Goal: Task Accomplishment & Management: Complete application form

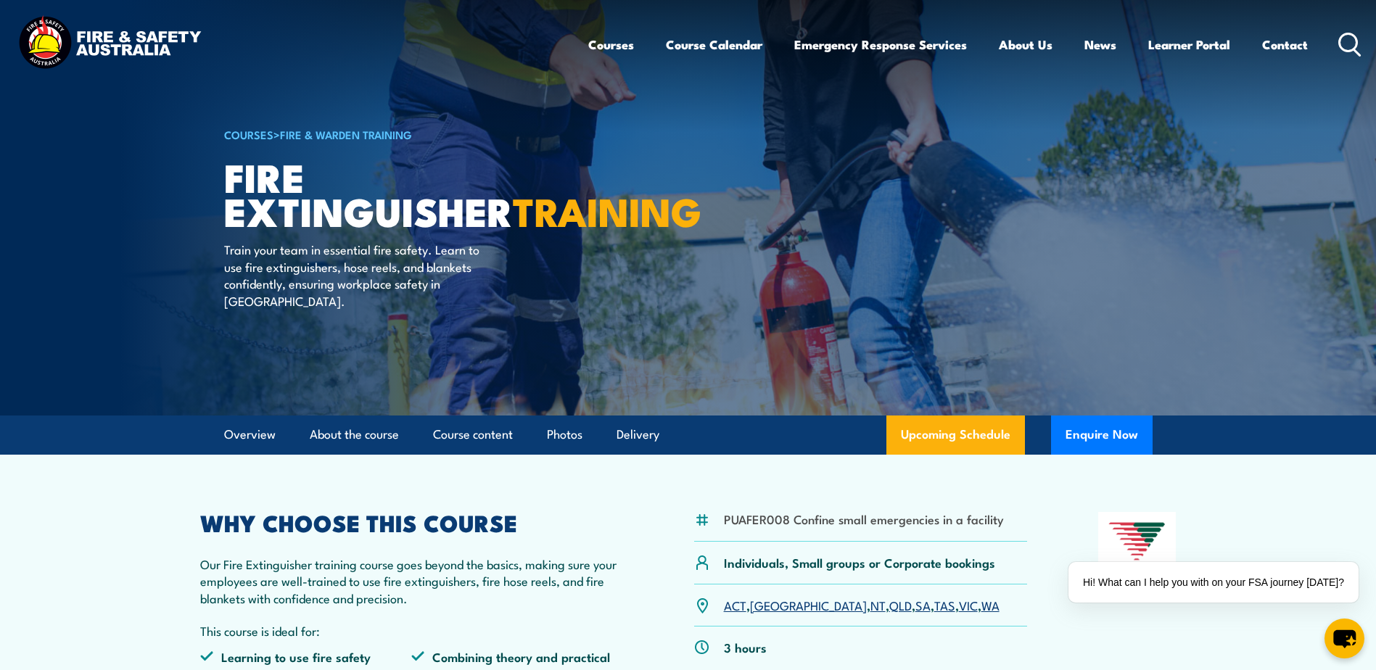
scroll to position [73, 0]
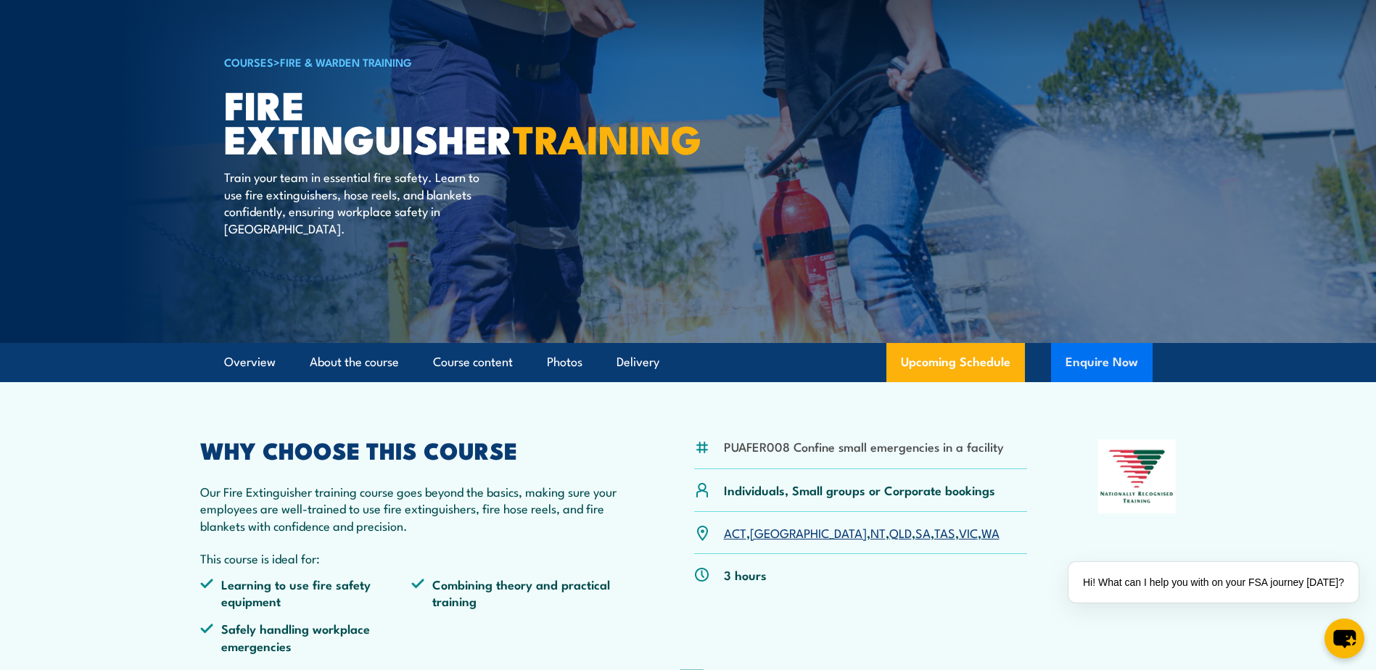
click at [1105, 367] on button "Enquire Now" at bounding box center [1102, 362] width 102 height 39
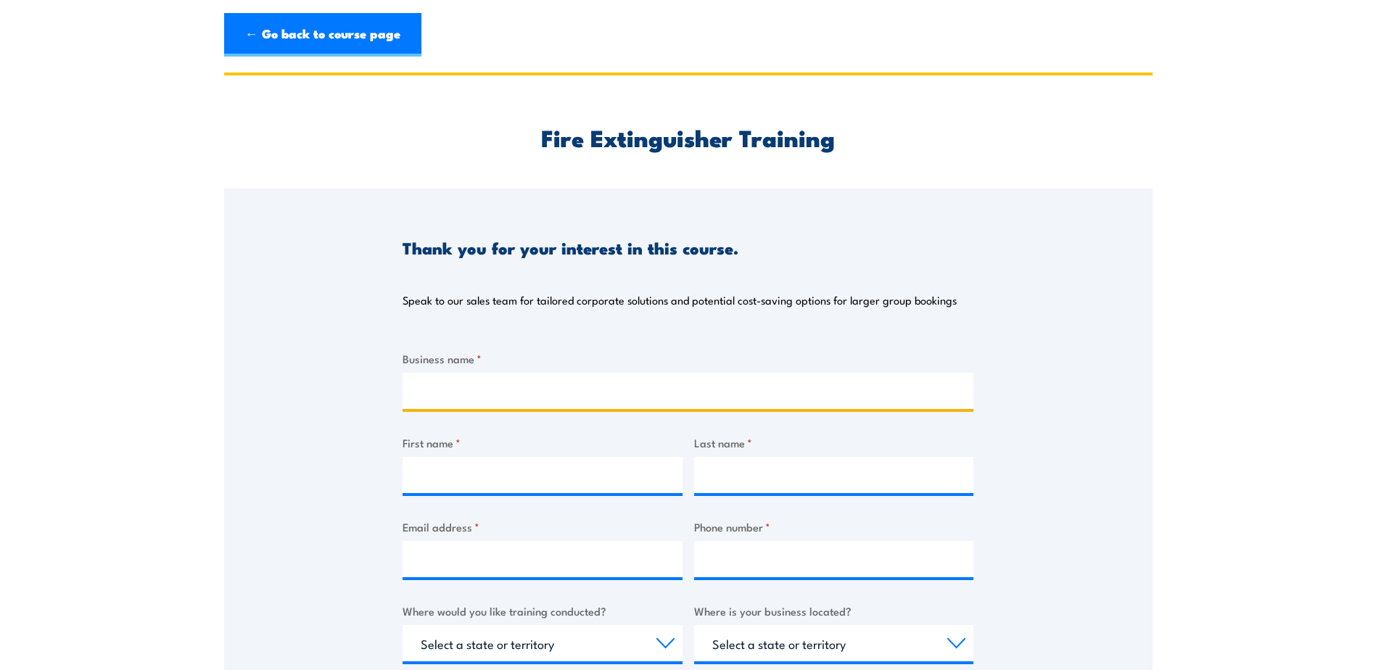
click at [643, 392] on input "Business name *" at bounding box center [688, 391] width 571 height 36
type input "AAF Australian Aluminum Finishing"
type input "Ben"
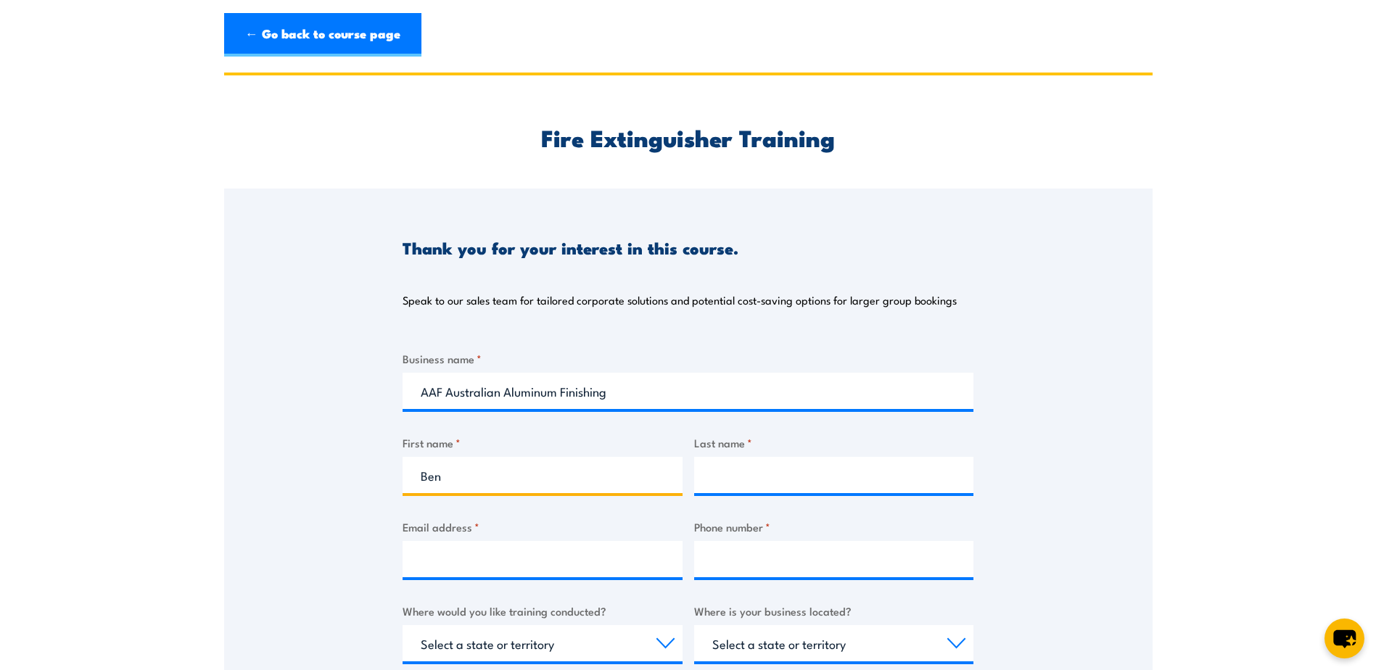
type input "[PERSON_NAME]"
type input "[EMAIL_ADDRESS][DOMAIN_NAME]"
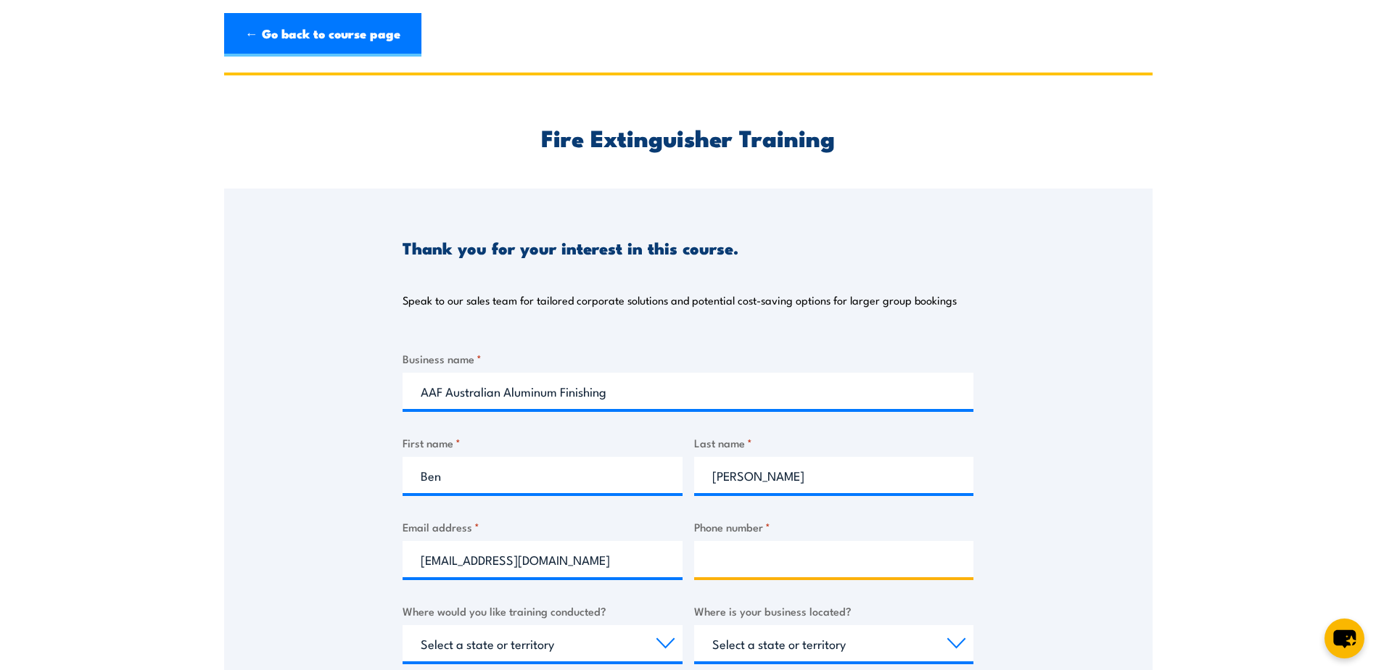
type input "0448356109"
click at [565, 554] on input "[EMAIL_ADDRESS][DOMAIN_NAME]" at bounding box center [543, 559] width 280 height 36
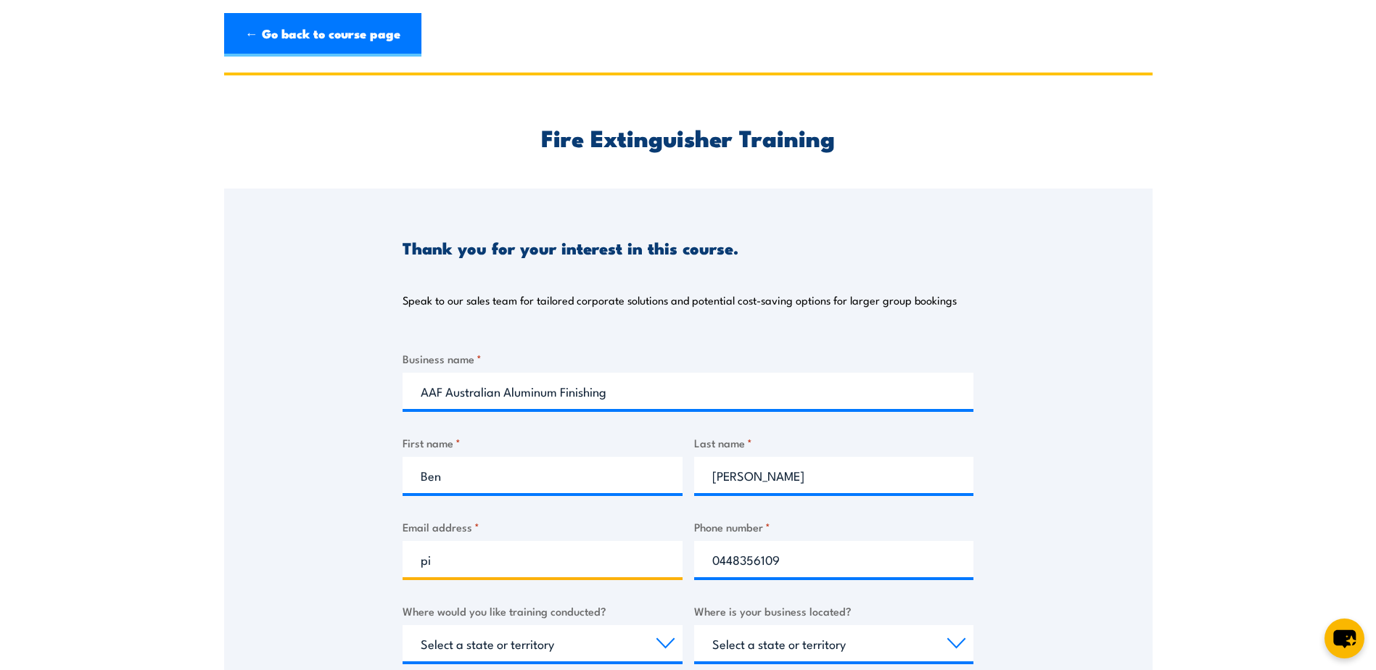
type input "p"
type input "[EMAIL_ADDRESS][DOMAIN_NAME]"
click at [793, 565] on input "0448356109" at bounding box center [834, 559] width 280 height 36
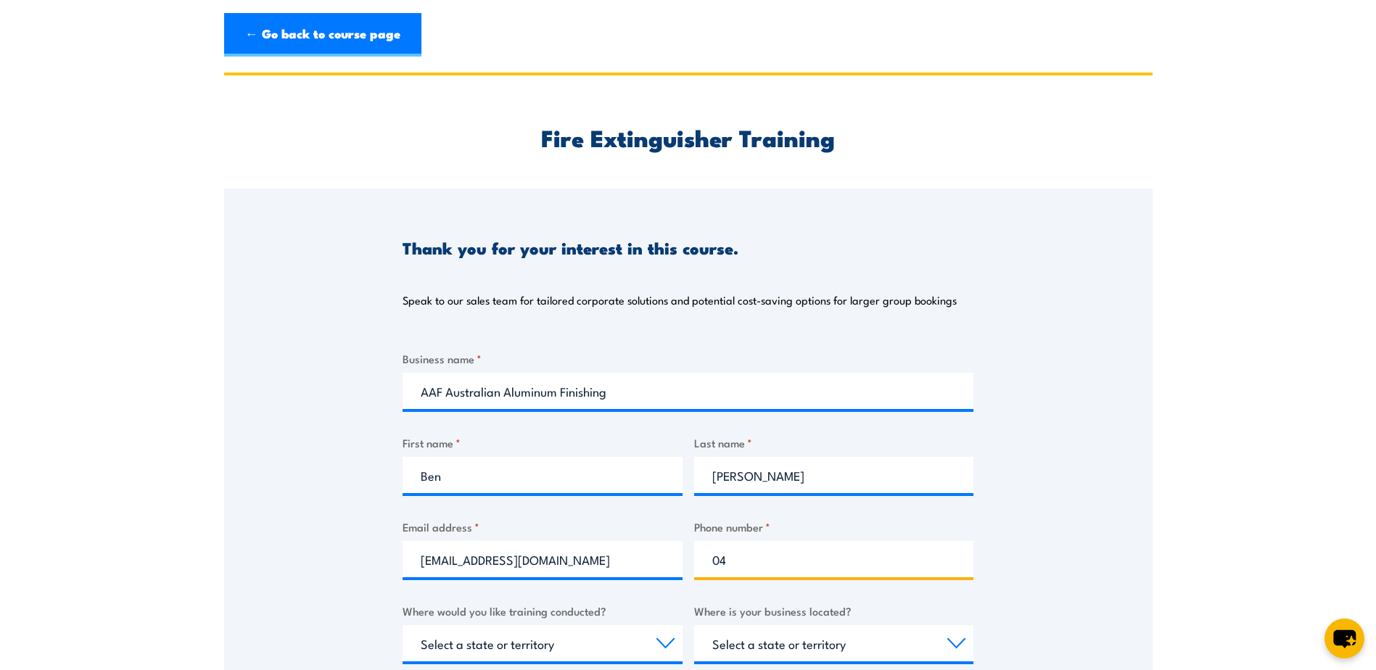
type input "0"
drag, startPoint x: 578, startPoint y: 476, endPoint x: 418, endPoint y: 492, distance: 161.1
click at [418, 492] on input "Ben" at bounding box center [543, 475] width 280 height 36
type input "a"
type input "[PERSON_NAME]"
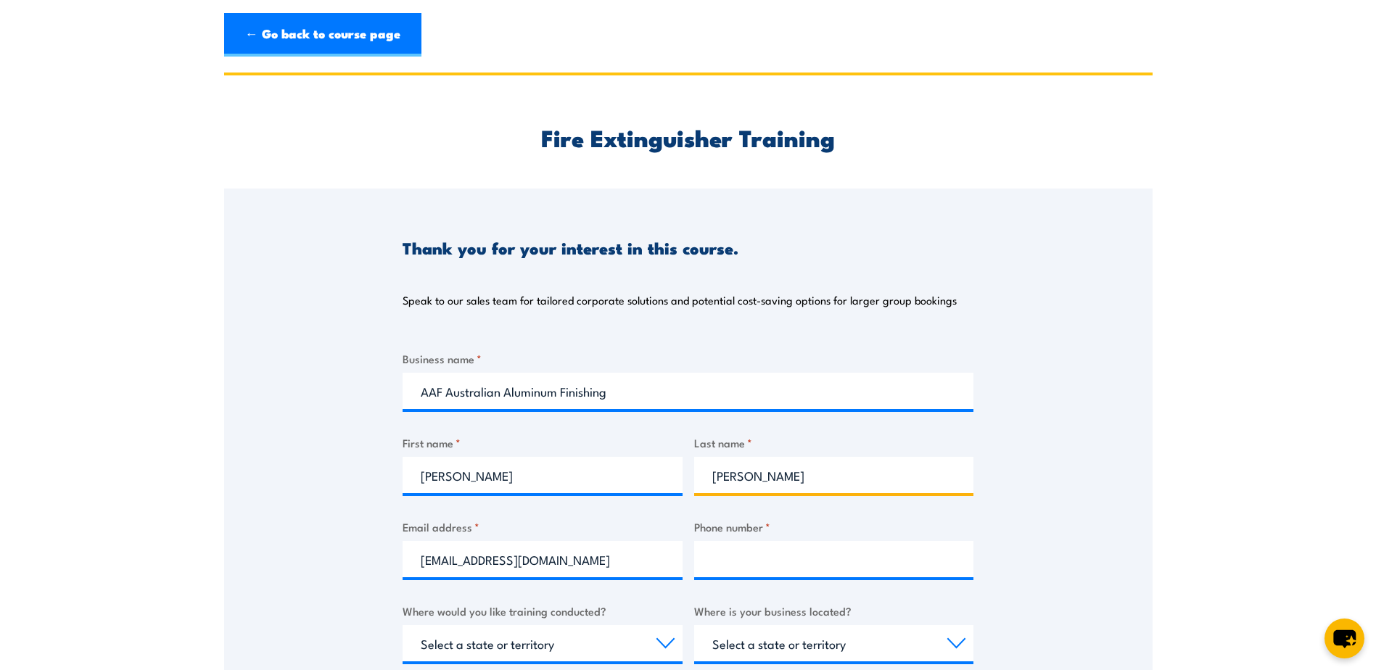
drag, startPoint x: 776, startPoint y: 473, endPoint x: 701, endPoint y: 479, distance: 74.9
click at [701, 479] on input "[PERSON_NAME]" at bounding box center [834, 475] width 280 height 36
type input "[PERSON_NAME]"
drag, startPoint x: 594, startPoint y: 558, endPoint x: 405, endPoint y: 553, distance: 188.7
click at [405, 553] on input "[EMAIL_ADDRESS][DOMAIN_NAME]" at bounding box center [543, 559] width 280 height 36
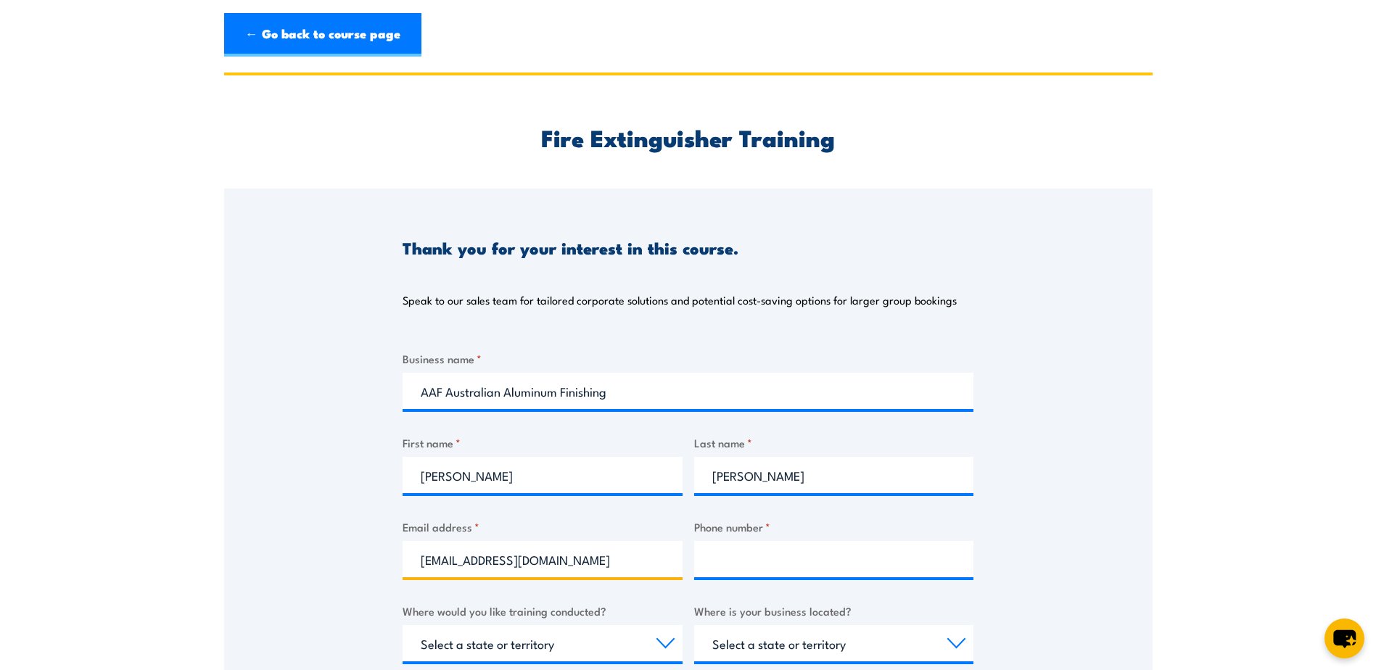
click at [624, 566] on input "[EMAIL_ADDRESS][DOMAIN_NAME]" at bounding box center [543, 559] width 280 height 36
type input "b"
paste input "[EMAIL_ADDRESS][DOMAIN_NAME]"
type input "[EMAIL_ADDRESS][DOMAIN_NAME]"
click at [833, 572] on input "Phone number *" at bounding box center [834, 559] width 280 height 36
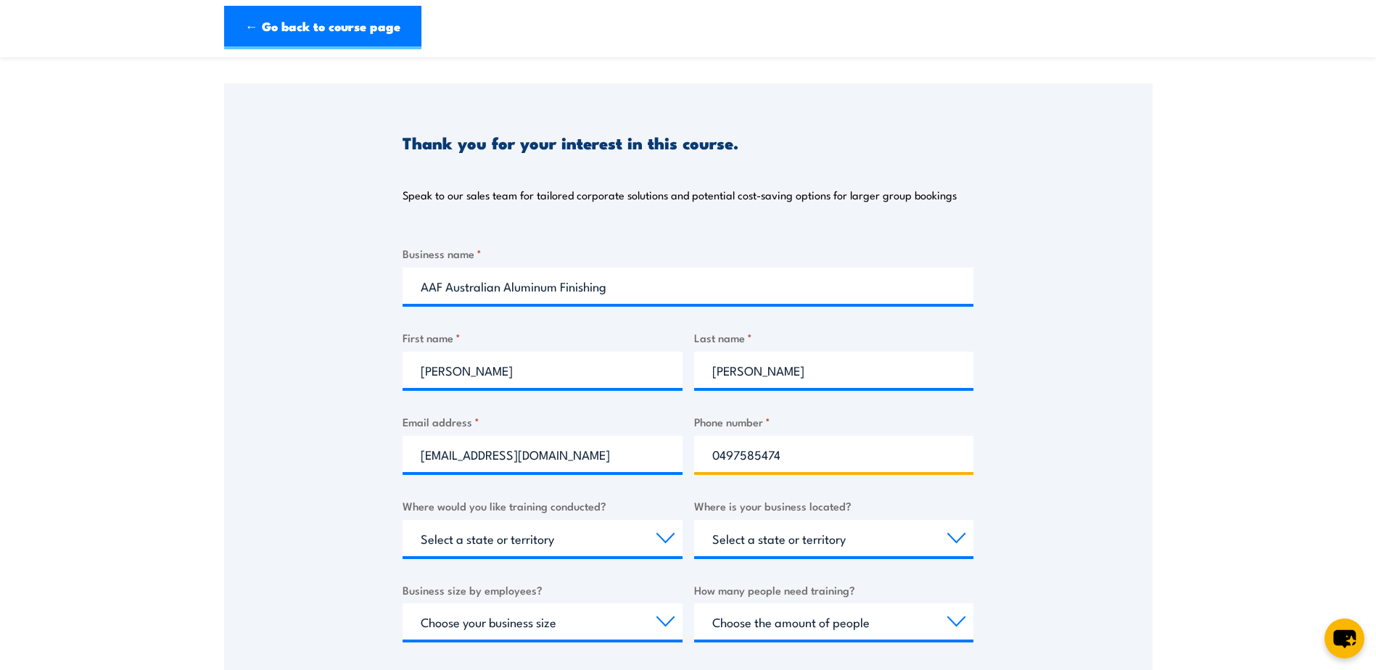
scroll to position [363, 0]
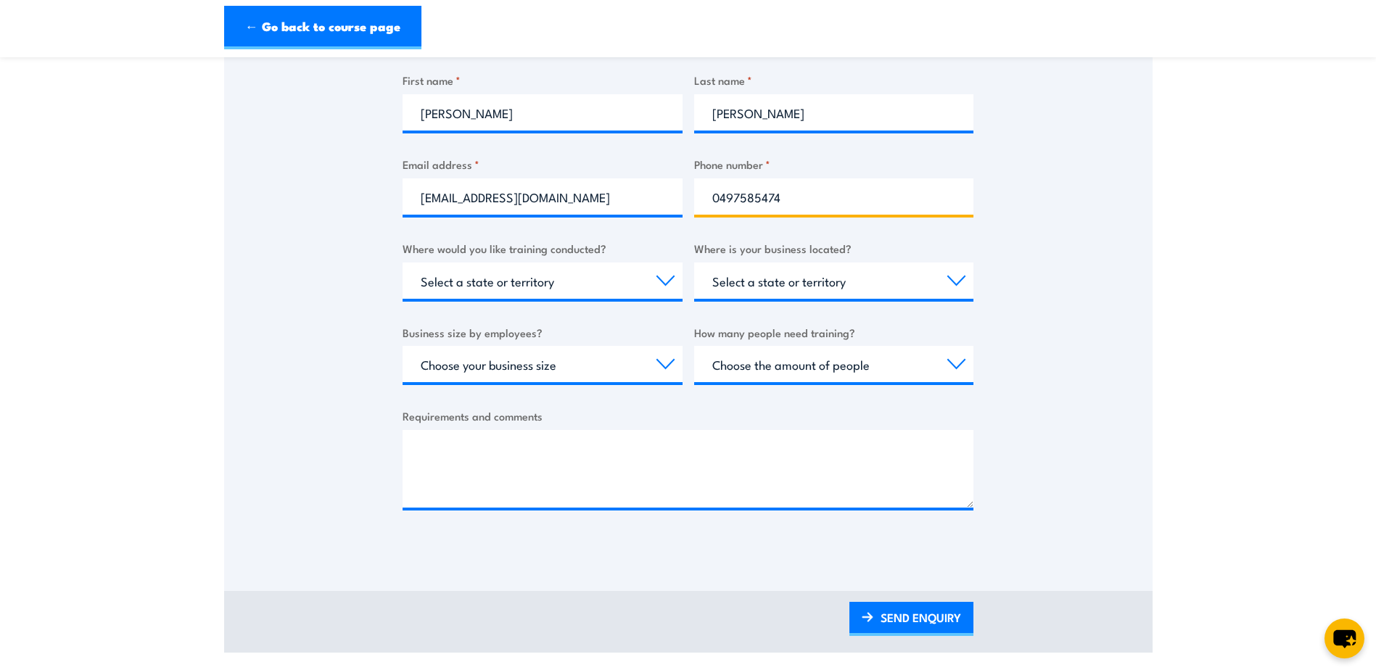
type input "0497585474"
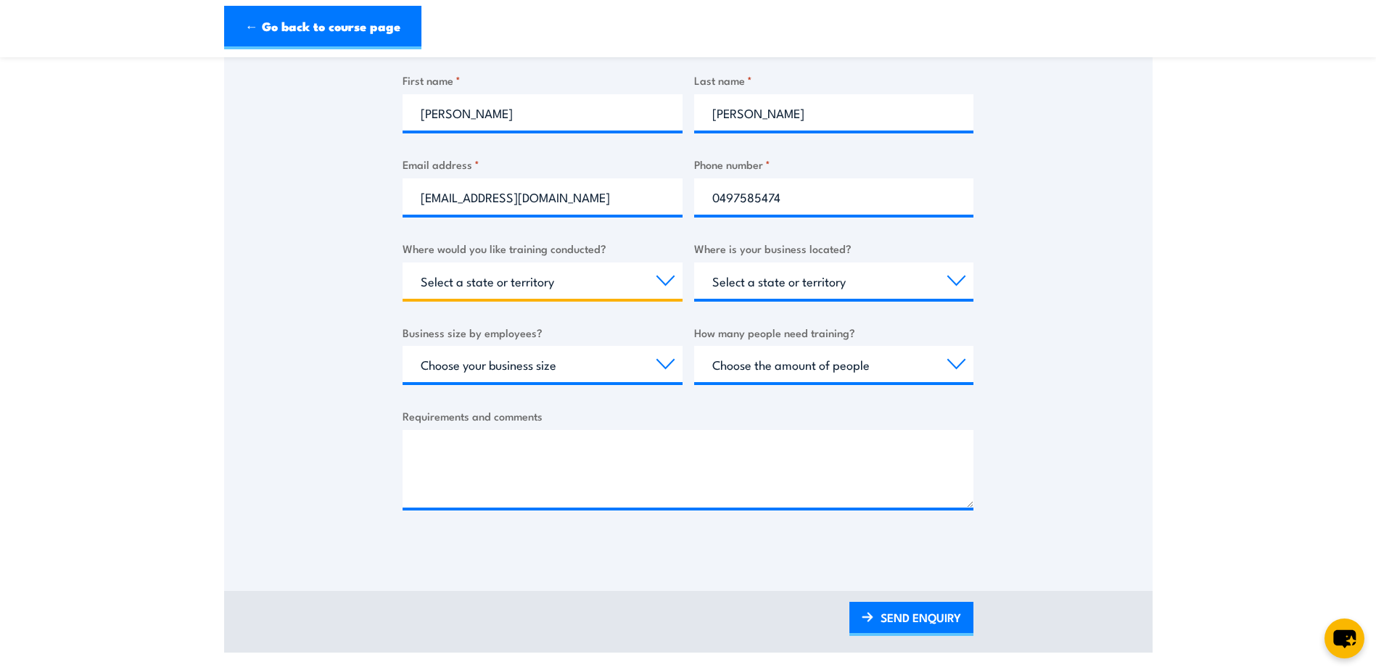
click at [666, 279] on select "Select a state or territory Nationally - multiple locations [GEOGRAPHIC_DATA] […" at bounding box center [543, 281] width 280 height 36
select select "VIC"
click at [403, 263] on select "Select a state or territory Nationally - multiple locations [GEOGRAPHIC_DATA] […" at bounding box center [543, 281] width 280 height 36
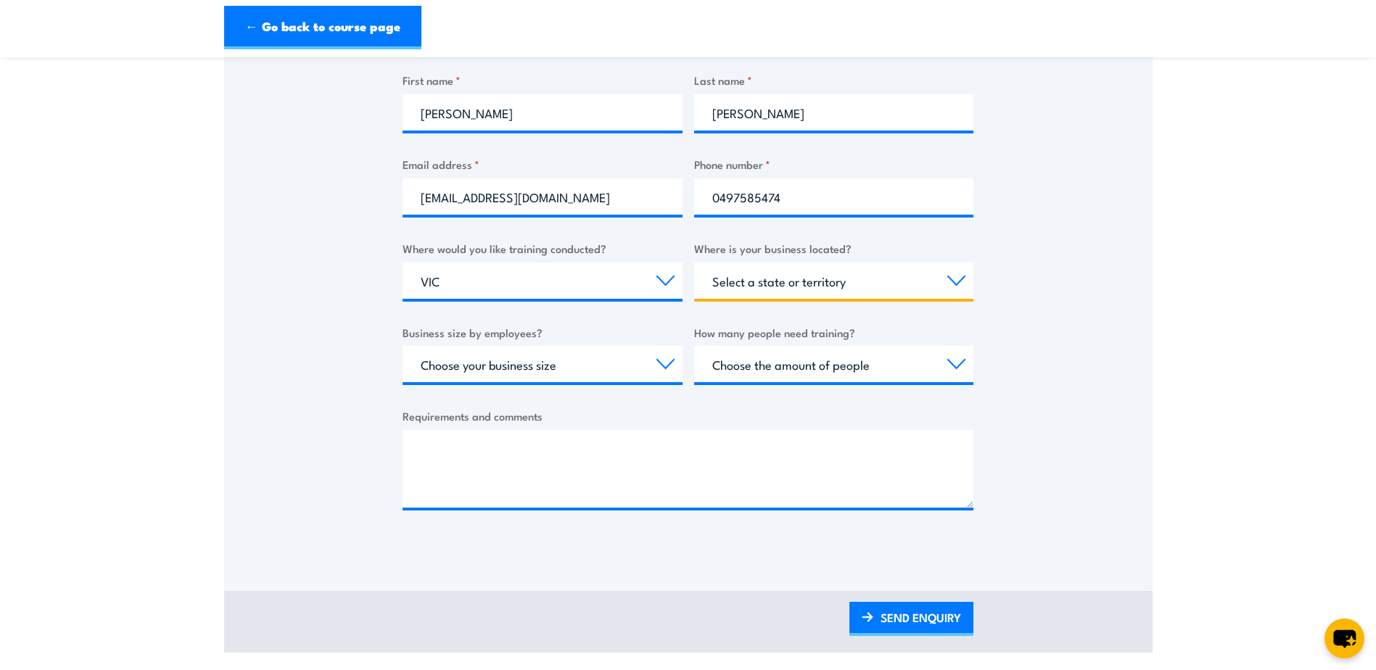
click at [853, 280] on select "Select a state or territory [GEOGRAPHIC_DATA] [GEOGRAPHIC_DATA] [GEOGRAPHIC_DAT…" at bounding box center [834, 281] width 280 height 36
select select "VIC"
click at [694, 263] on select "Select a state or territory [GEOGRAPHIC_DATA] [GEOGRAPHIC_DATA] [GEOGRAPHIC_DAT…" at bounding box center [834, 281] width 280 height 36
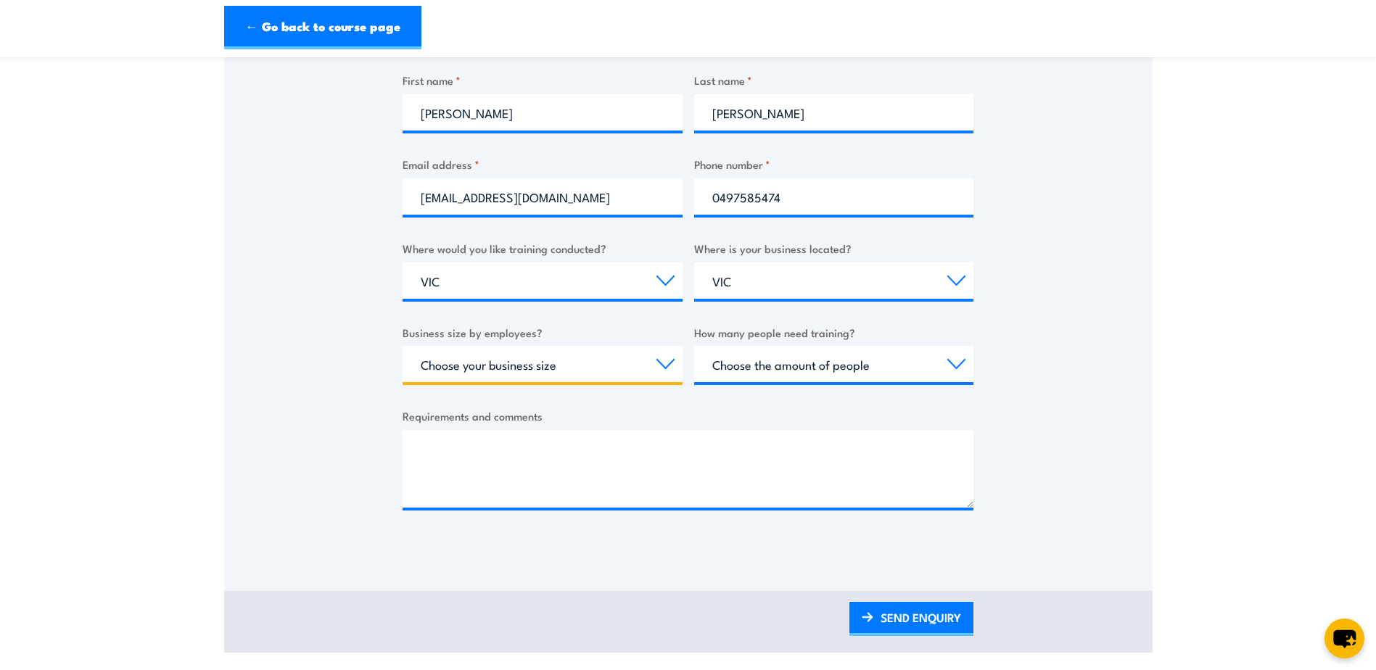
click at [582, 366] on select "Choose your business size 1 to 19 20 to 199 200+" at bounding box center [543, 364] width 280 height 36
select select "20 to 199"
click at [403, 346] on select "Choose your business size 1 to 19 20 to 199 200+" at bounding box center [543, 364] width 280 height 36
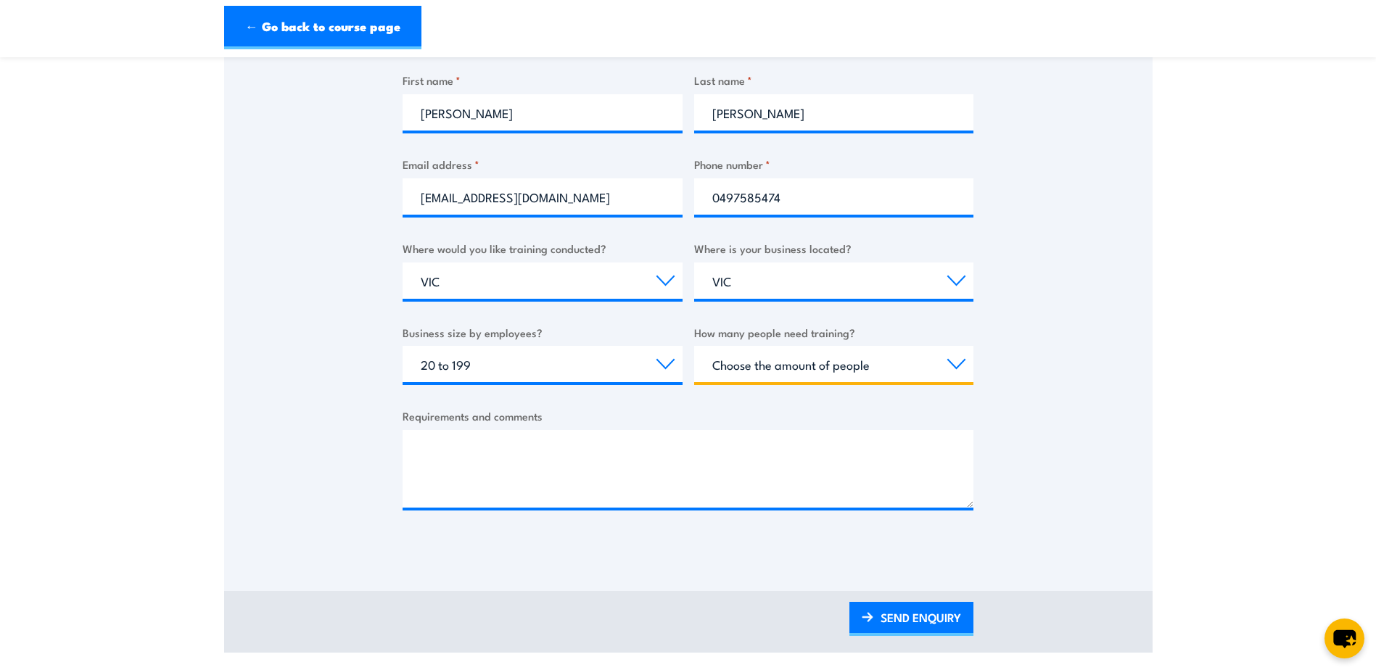
click at [858, 364] on select "Choose the amount of people 1 to 4 5 to 19 20+" at bounding box center [834, 364] width 280 height 36
select select "20+"
click at [694, 346] on select "Choose the amount of people 1 to 4 5 to 19 20+" at bounding box center [834, 364] width 280 height 36
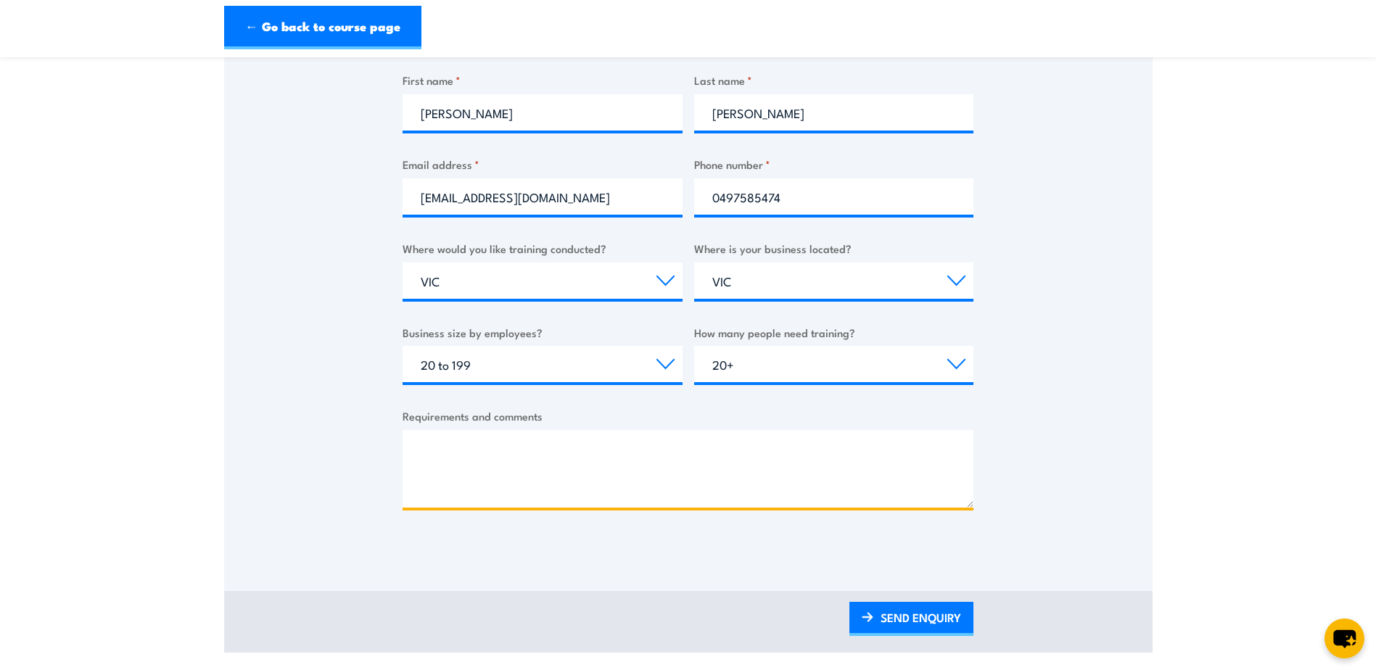
click at [535, 445] on textarea "Requirements and comments" at bounding box center [688, 469] width 571 height 78
type textarea "H"
click at [832, 450] on textarea "Hi, will need to organize Fire warden, Evac and fire training. do you do all 3" at bounding box center [688, 469] width 571 height 78
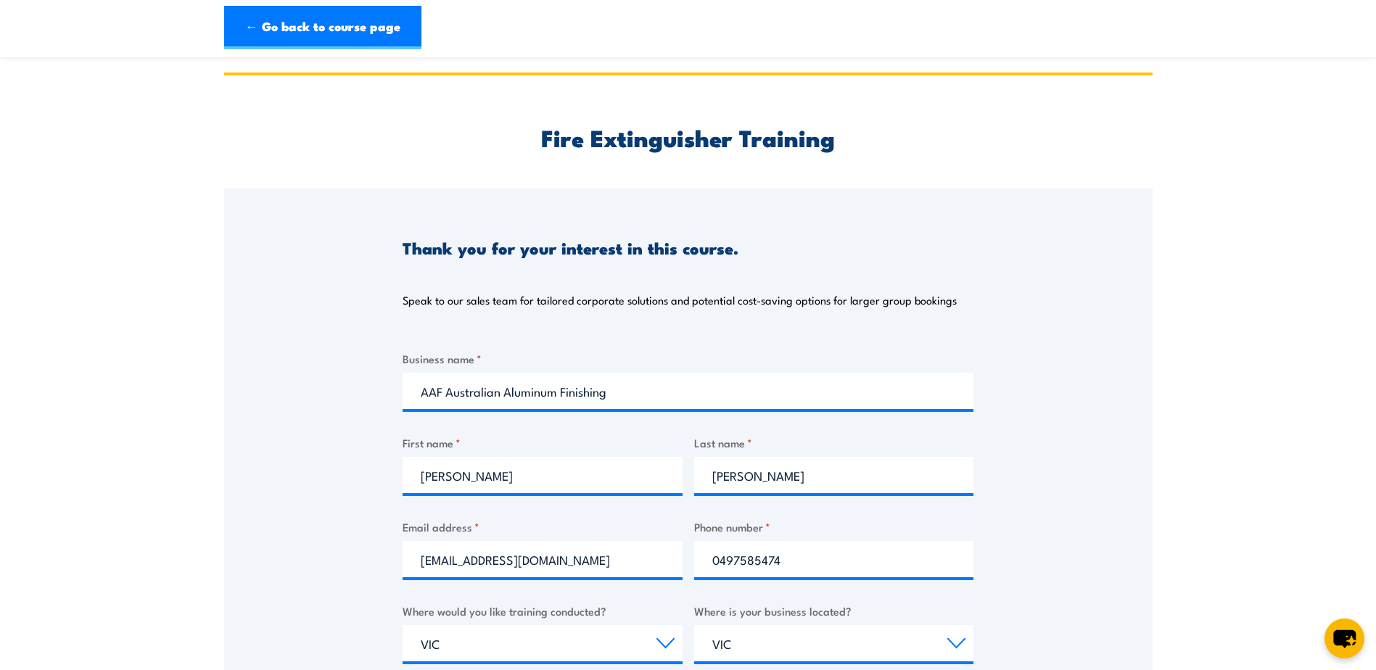
scroll to position [580, 0]
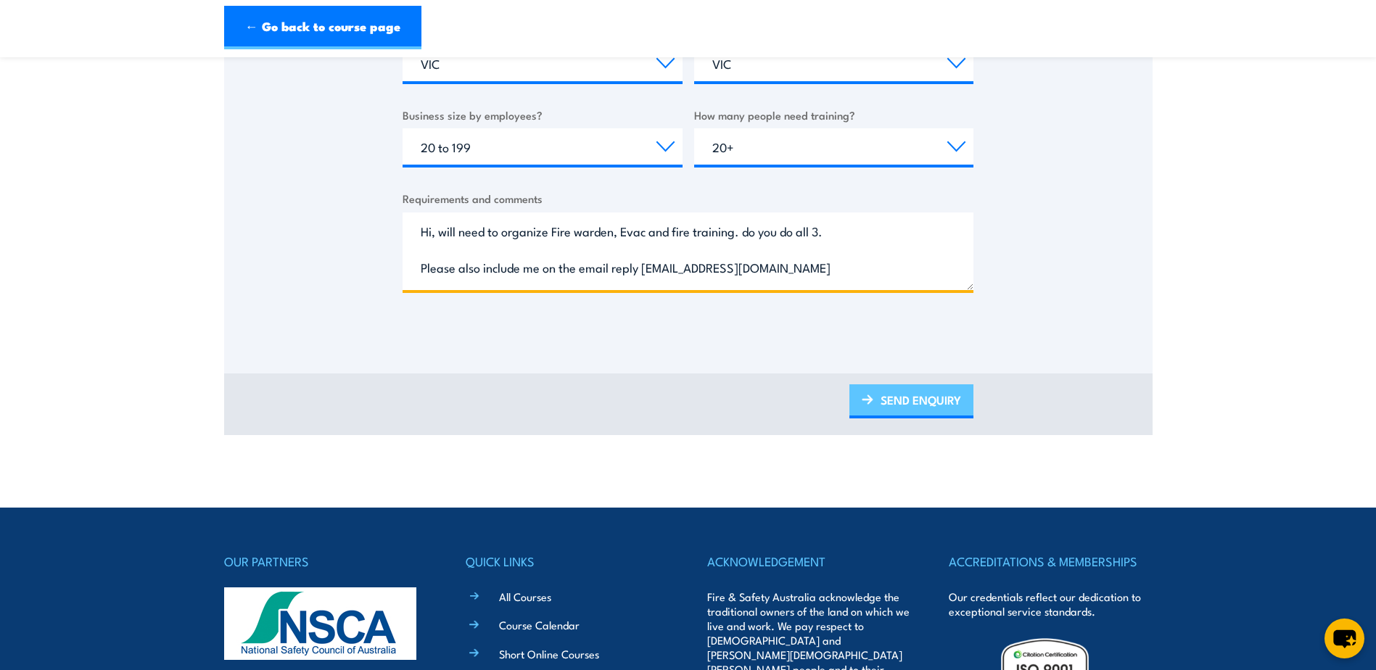
type textarea "Hi, will need to organize Fire warden, Evac and fire training. do you do all 3.…"
click at [902, 394] on link "SEND ENQUIRY" at bounding box center [911, 401] width 124 height 34
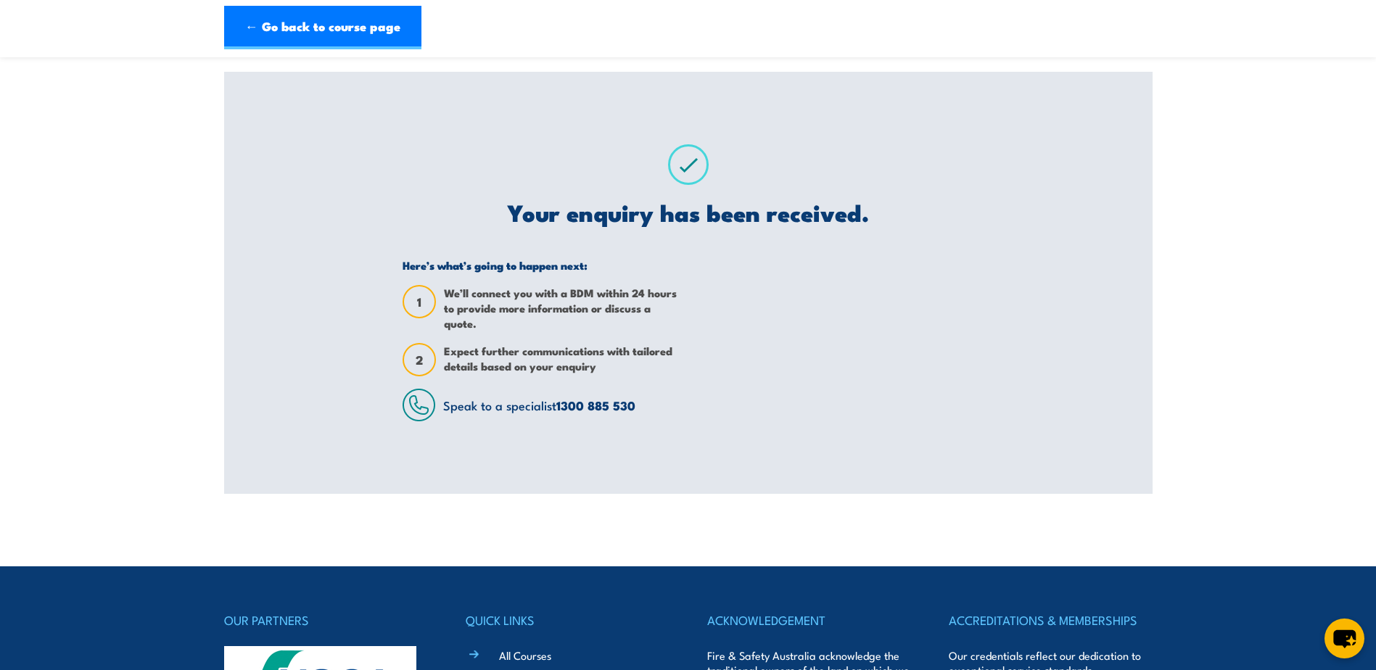
scroll to position [0, 0]
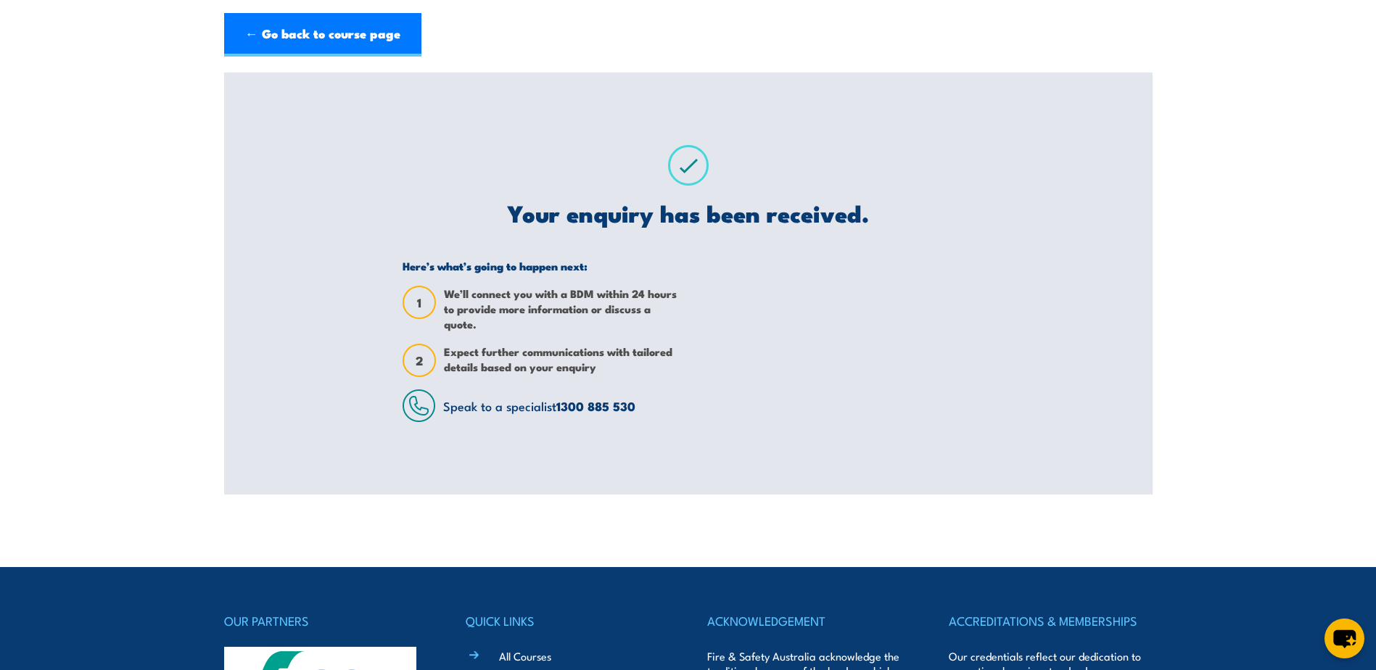
click at [17, 81] on section "Fire Extinguisher Training Thank you for your interest in this course. Speak to…" at bounding box center [688, 284] width 1376 height 422
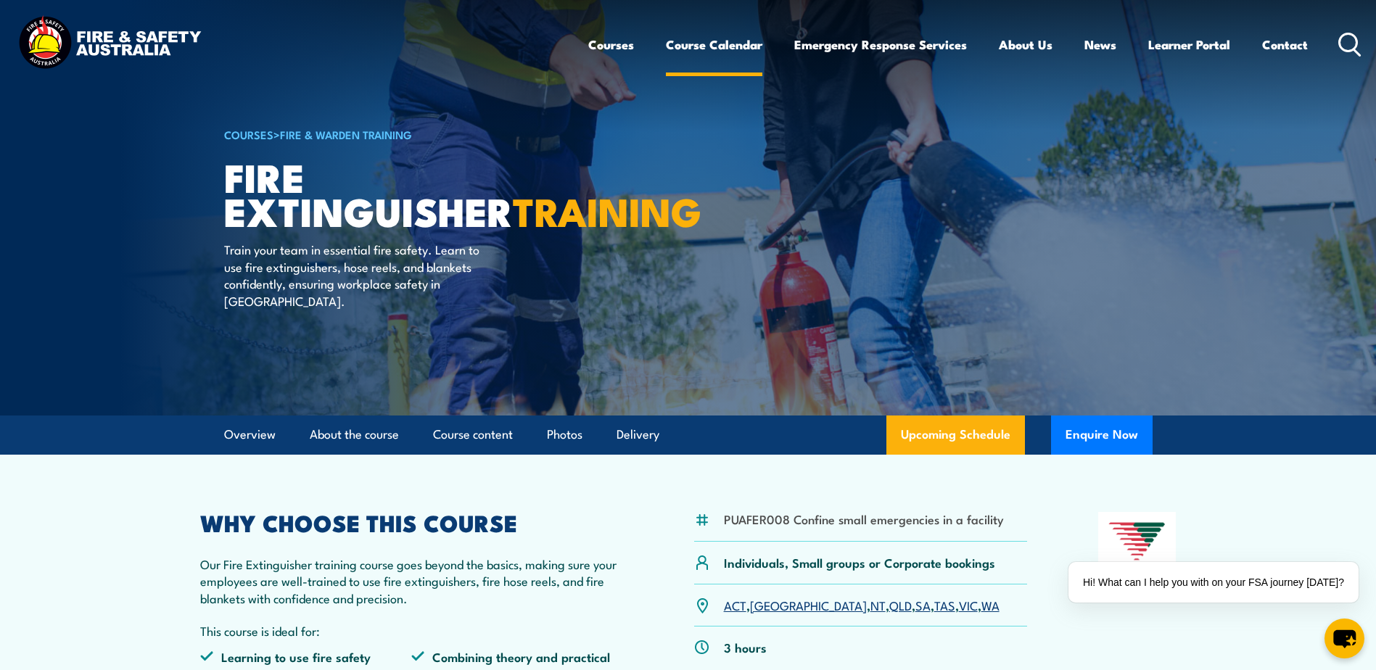
click at [694, 44] on link "Course Calendar" at bounding box center [714, 44] width 96 height 38
